Goal: Information Seeking & Learning: Learn about a topic

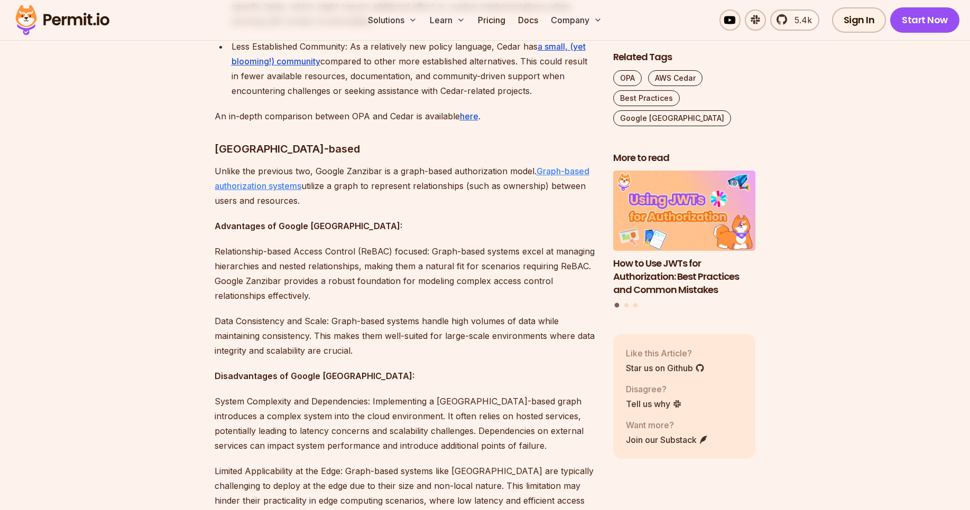
scroll to position [2029, 0]
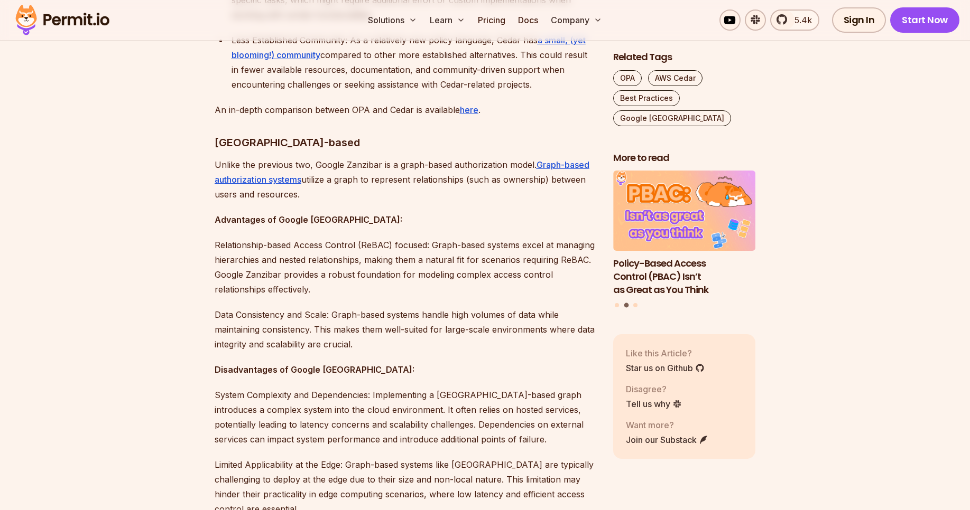
click at [528, 238] on p "Relationship-based Access Control (ReBAC) focused: Graph-based systems excel at…" at bounding box center [405, 267] width 381 height 59
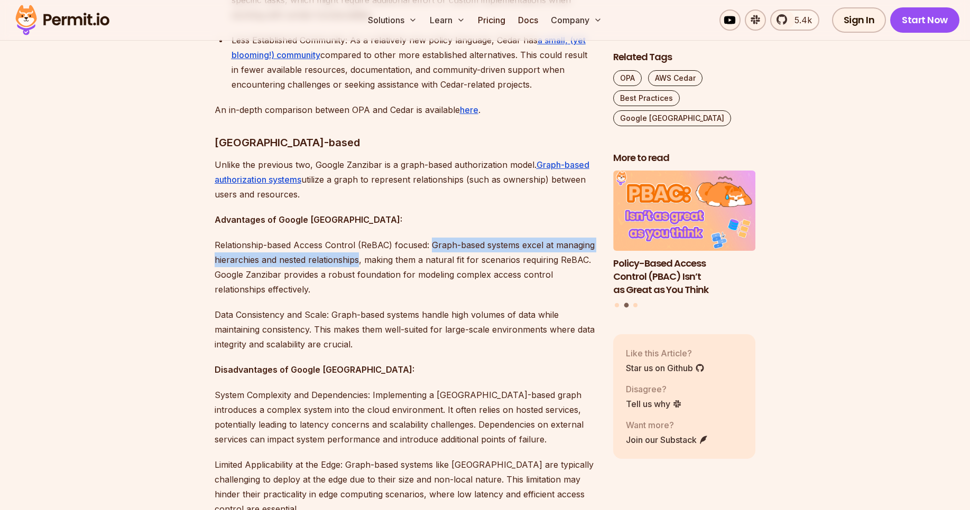
drag, startPoint x: 432, startPoint y: 219, endPoint x: 359, endPoint y: 236, distance: 74.8
click at [359, 238] on p "Relationship-based Access Control (ReBAC) focused: Graph-based systems excel at…" at bounding box center [405, 267] width 381 height 59
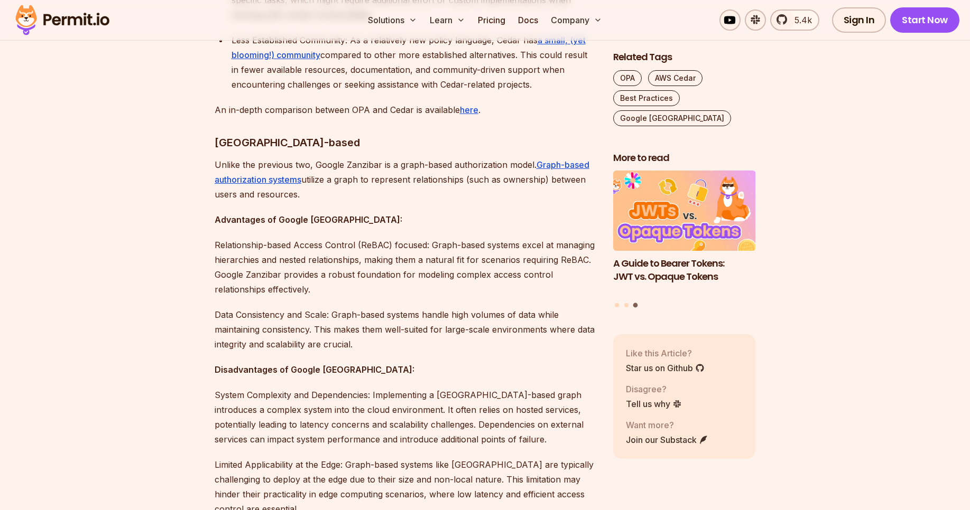
click at [371, 362] on p "Disadvantages of Google [GEOGRAPHIC_DATA]:" at bounding box center [405, 369] width 381 height 15
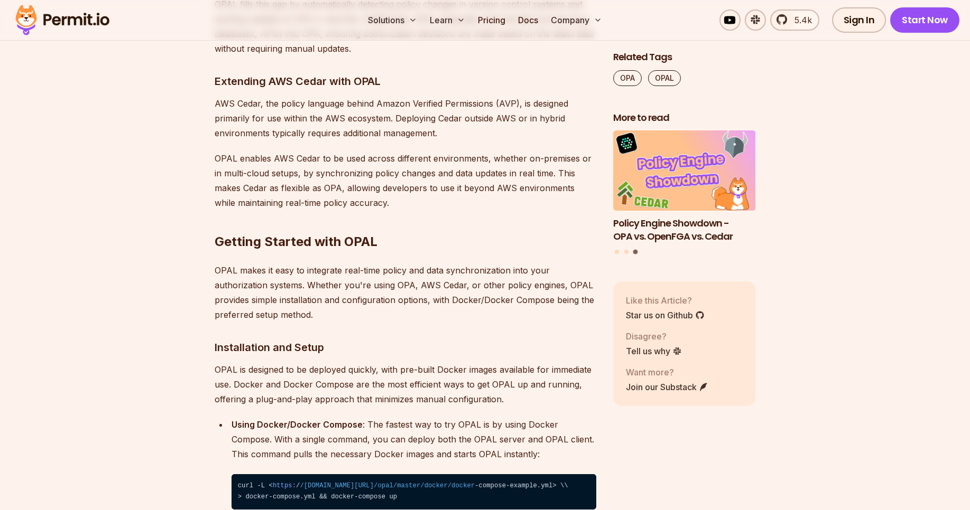
scroll to position [5516, 0]
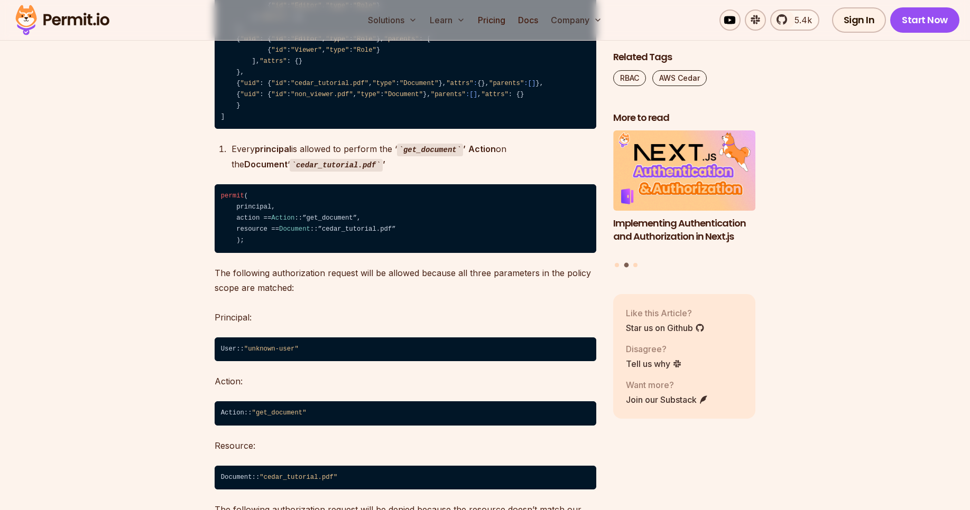
scroll to position [4311, 0]
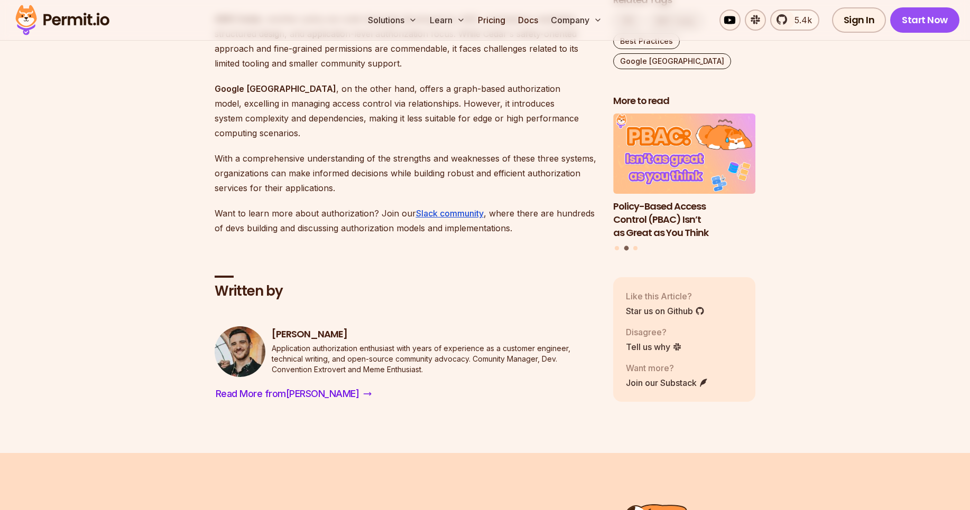
scroll to position [2790, 0]
